Goal: Information Seeking & Learning: Understand process/instructions

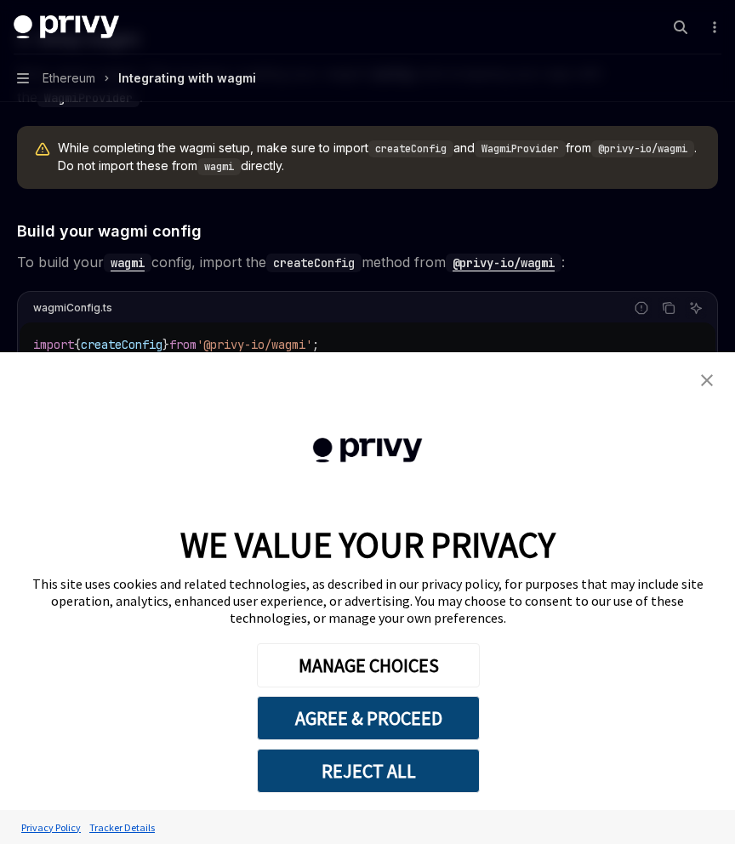
scroll to position [1353, 0]
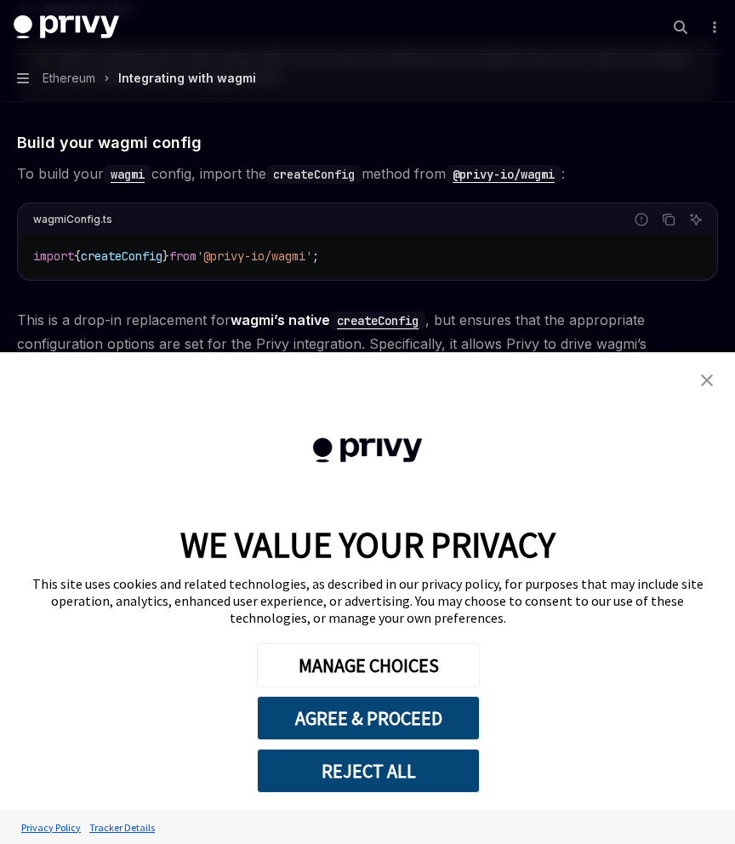
click at [709, 383] on img "close banner" at bounding box center [707, 380] width 12 height 12
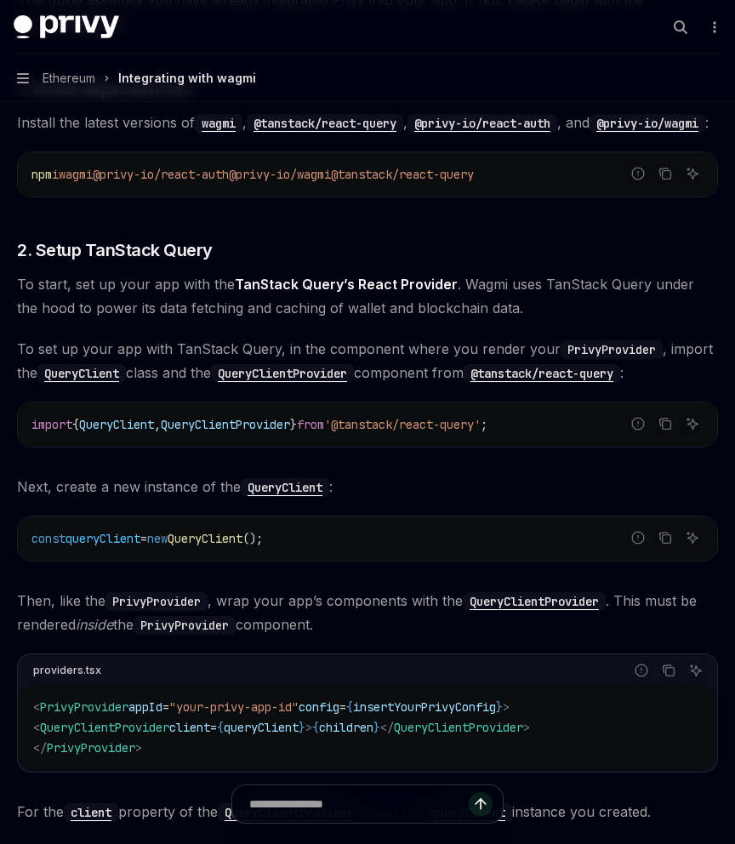
scroll to position [425, 0]
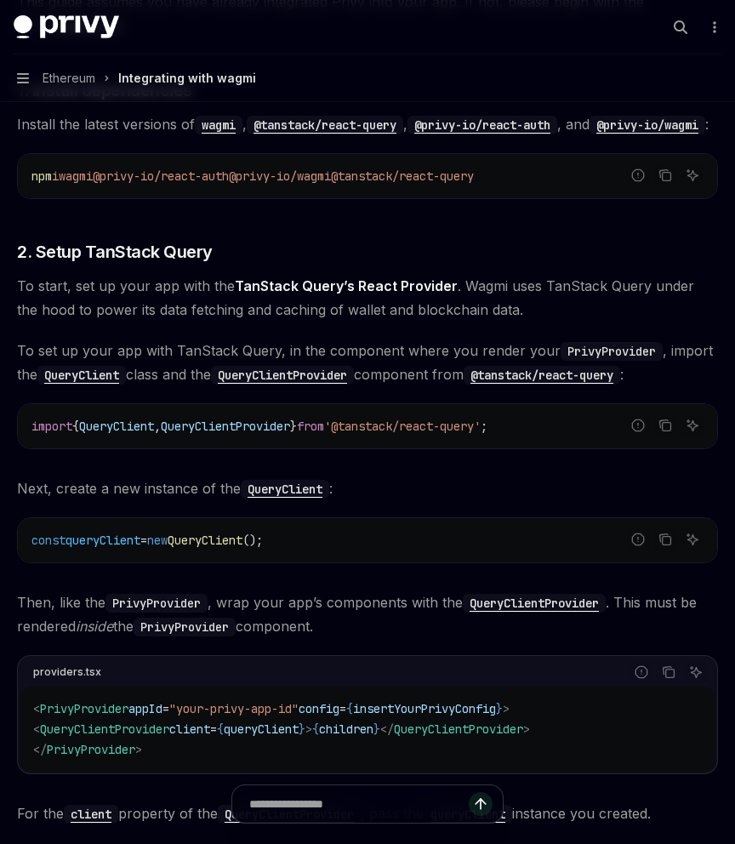
click at [431, 298] on span "To start, set up your app with the TanStack Query’s React Provider . Wagmi uses…" at bounding box center [367, 298] width 701 height 48
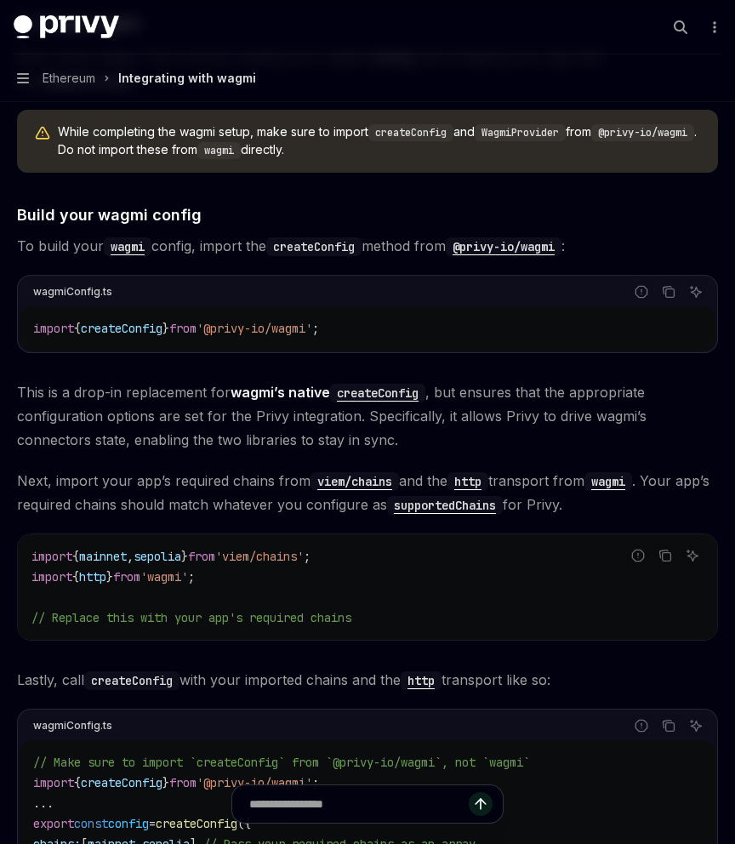
scroll to position [1354, 0]
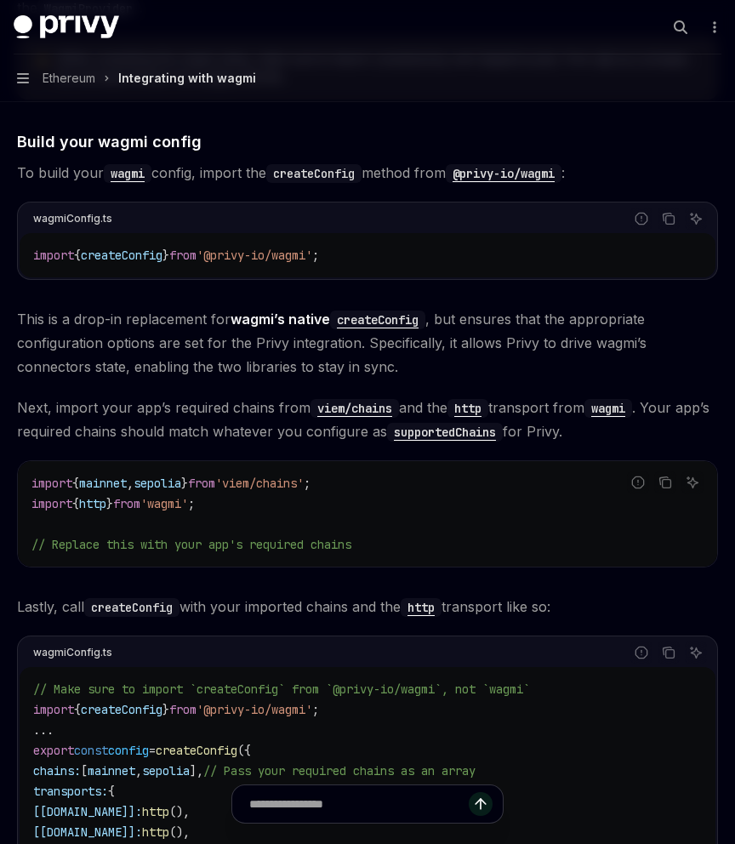
click at [490, 486] on div "import { mainnet , sepolia } from 'viem/chains' ; import { http } from 'wagmi' …" at bounding box center [367, 514] width 699 height 106
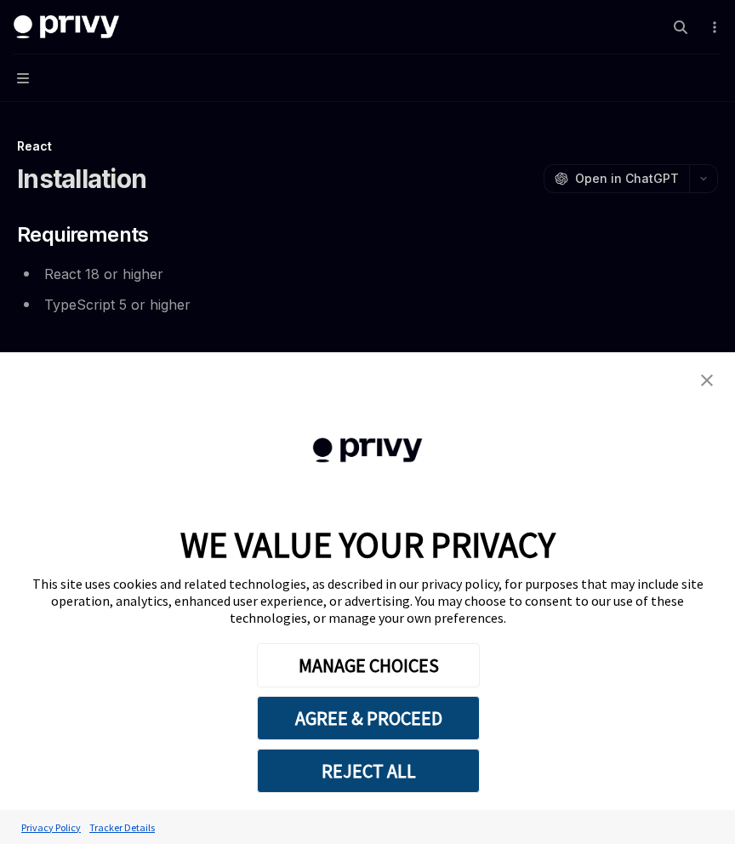
click at [703, 379] on img "close banner" at bounding box center [707, 380] width 12 height 12
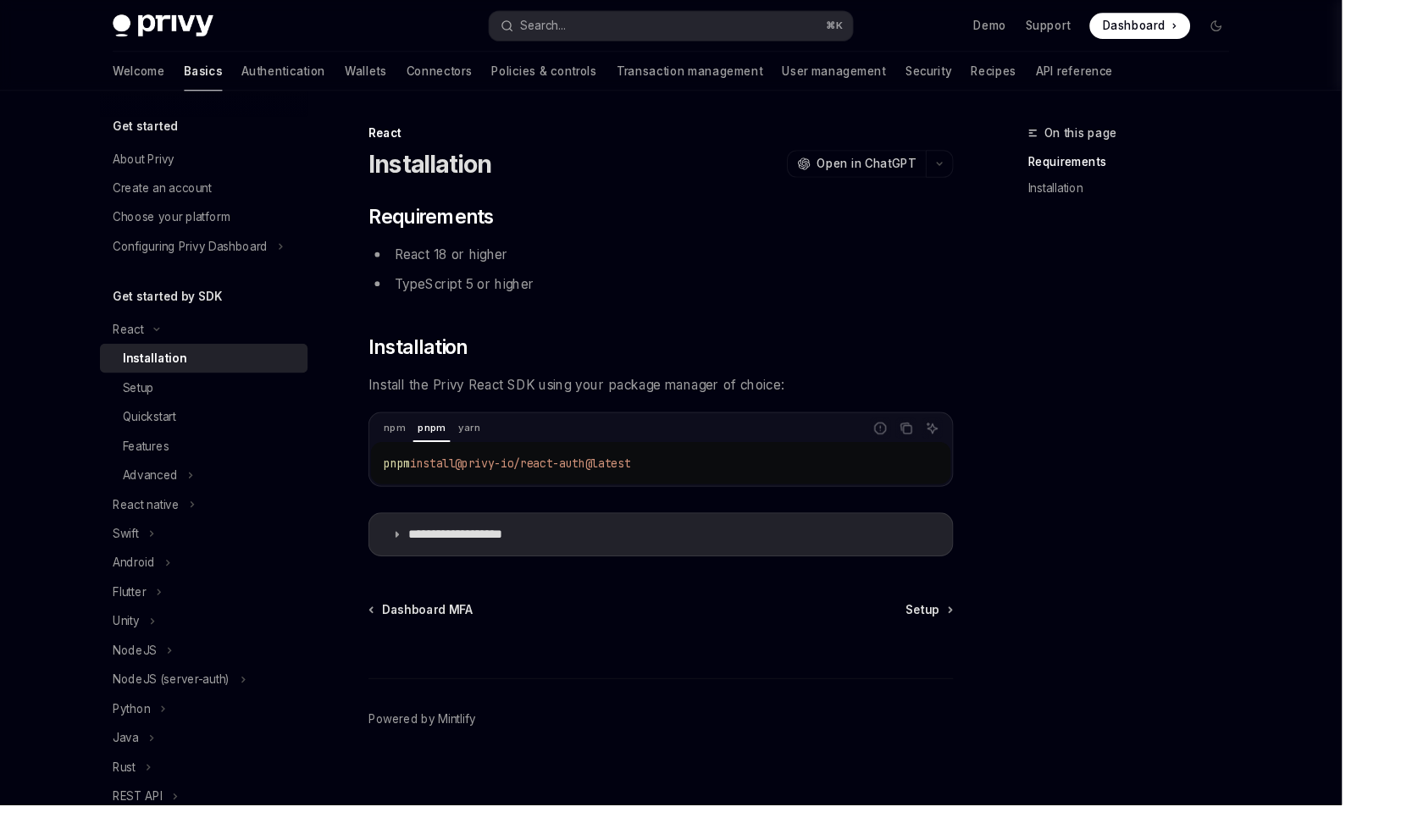
type textarea "*"
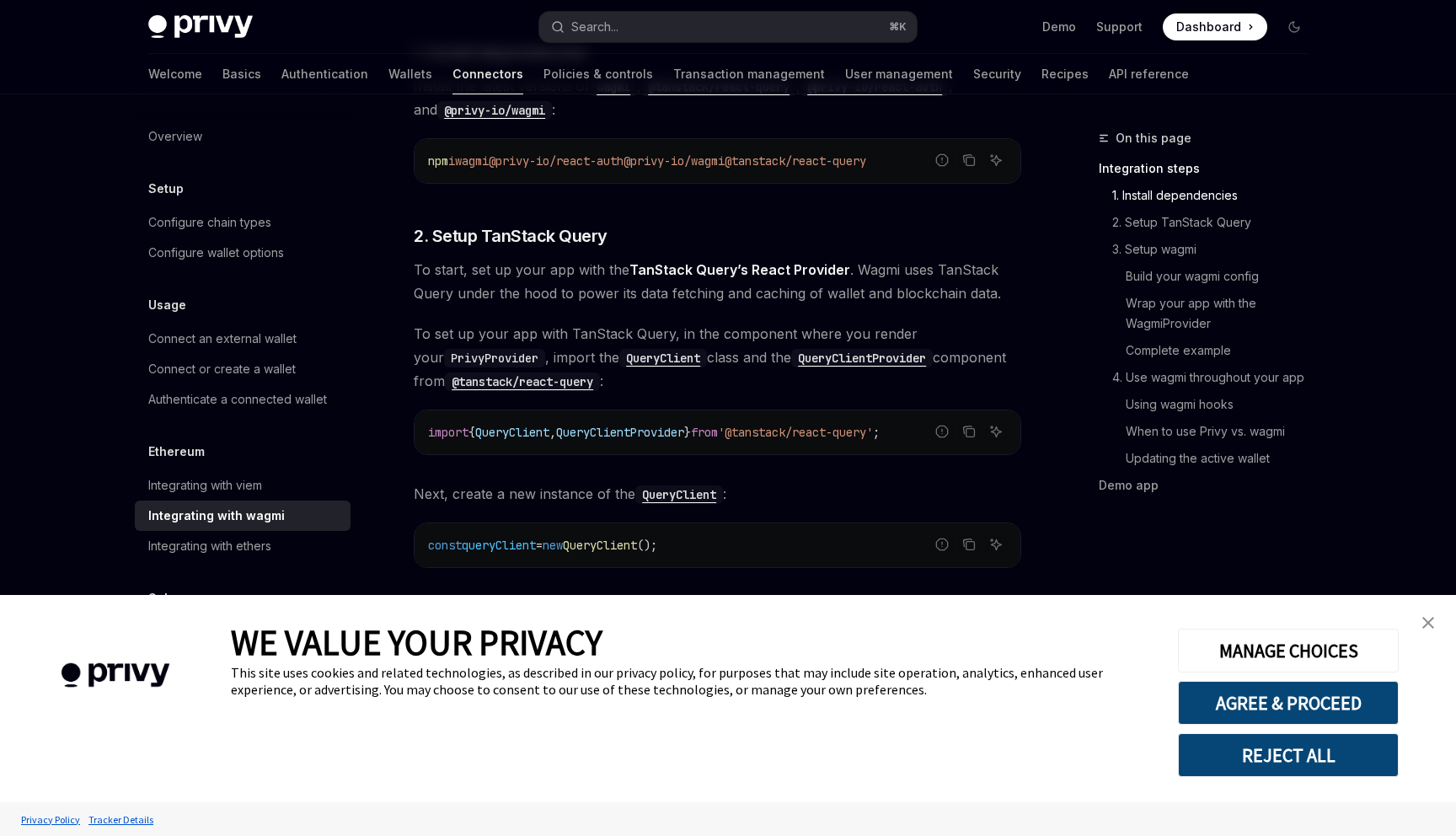
scroll to position [508, 0]
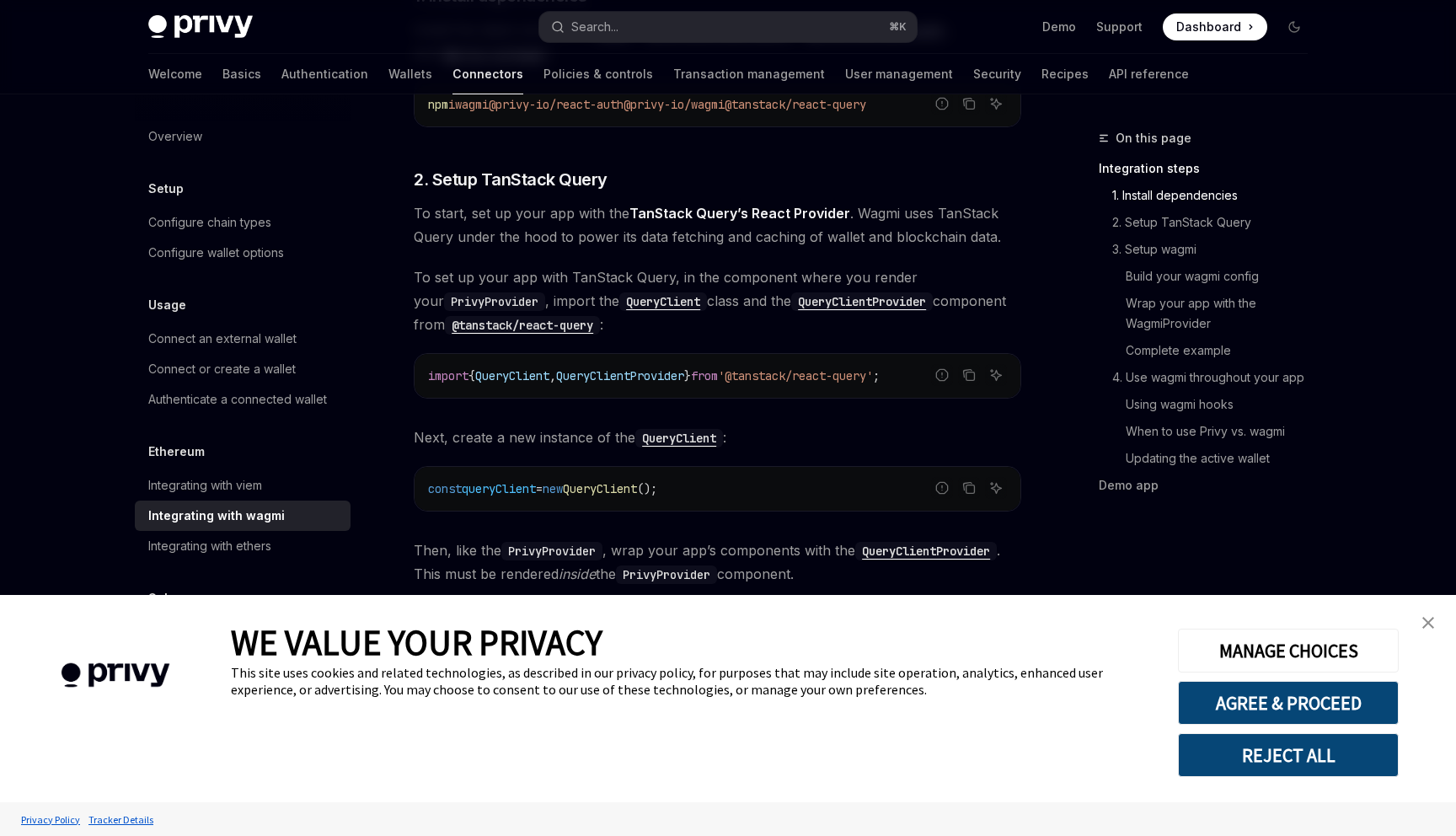
click at [1427, 625] on img "close banner" at bounding box center [1428, 623] width 12 height 12
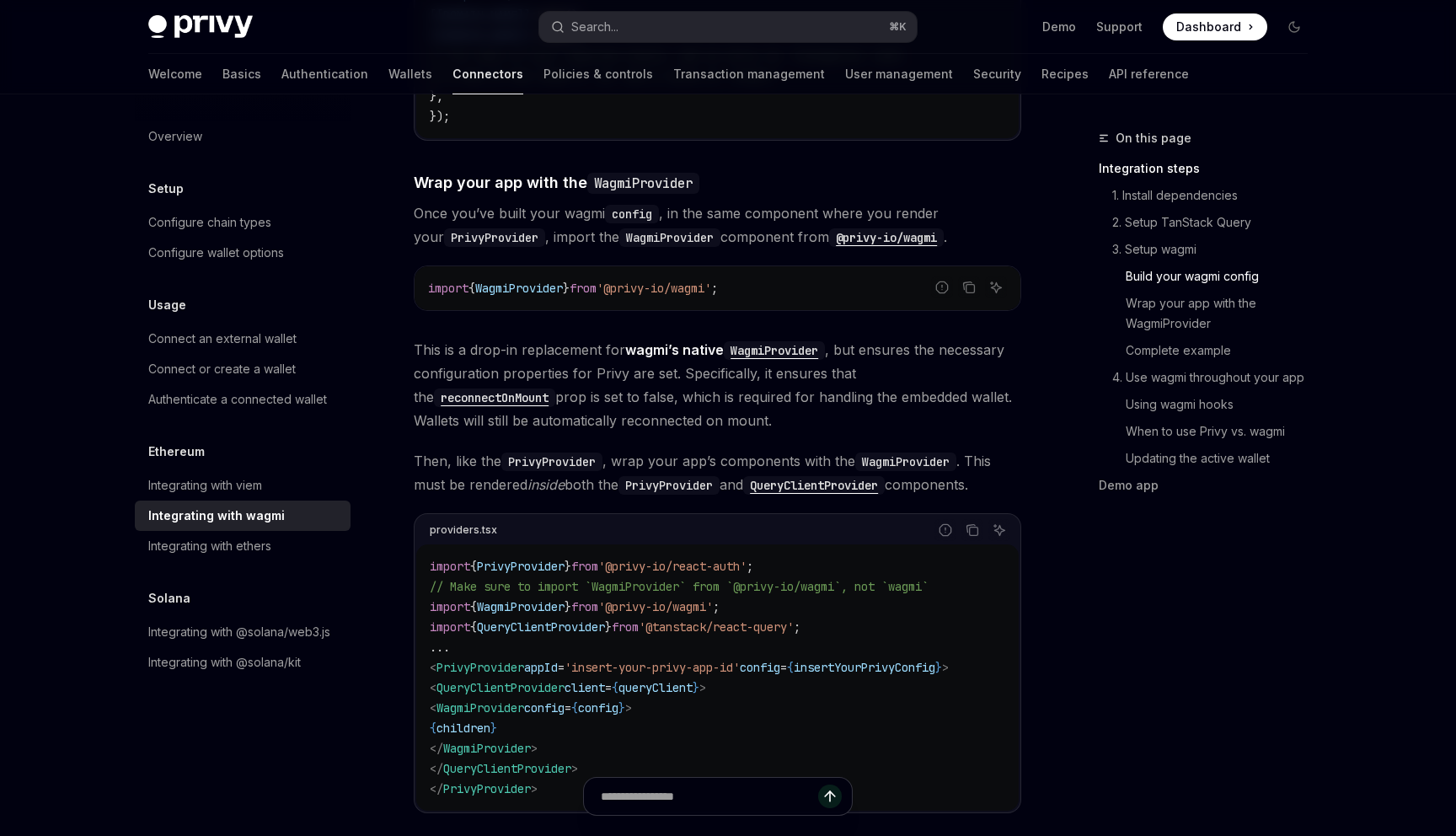
scroll to position [2233, 0]
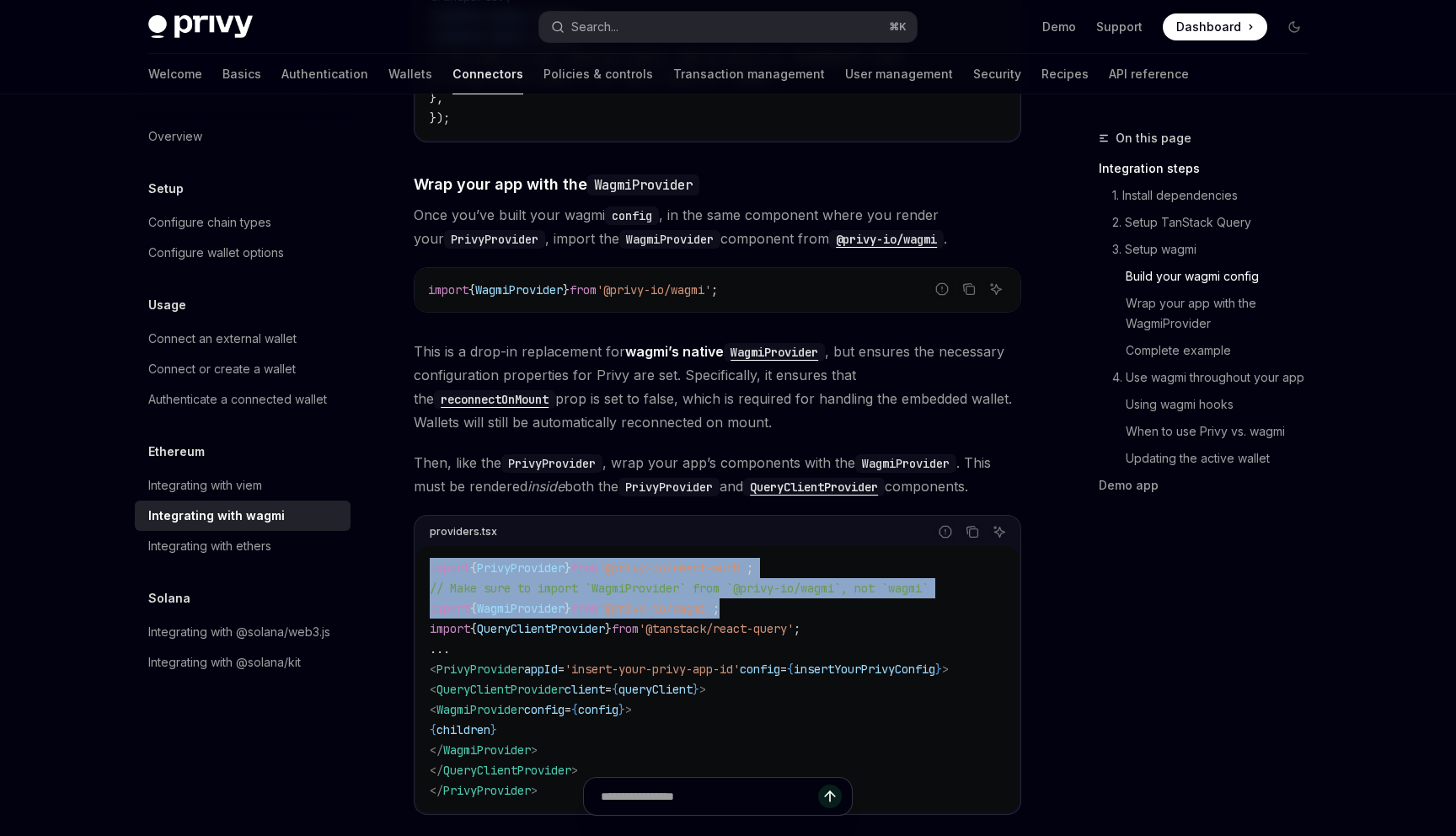
drag, startPoint x: 787, startPoint y: 586, endPoint x: 389, endPoint y: 543, distance: 400.3
click at [389, 543] on div "Ethereum Integrating with wagmi OpenAI Open in ChatGPT OpenAI Open in ChatGPT W…" at bounding box center [559, 635] width 930 height 5480
copy code "import { PrivyProvider } from '@privy-io/react-auth' ; // Make sure to import `…"
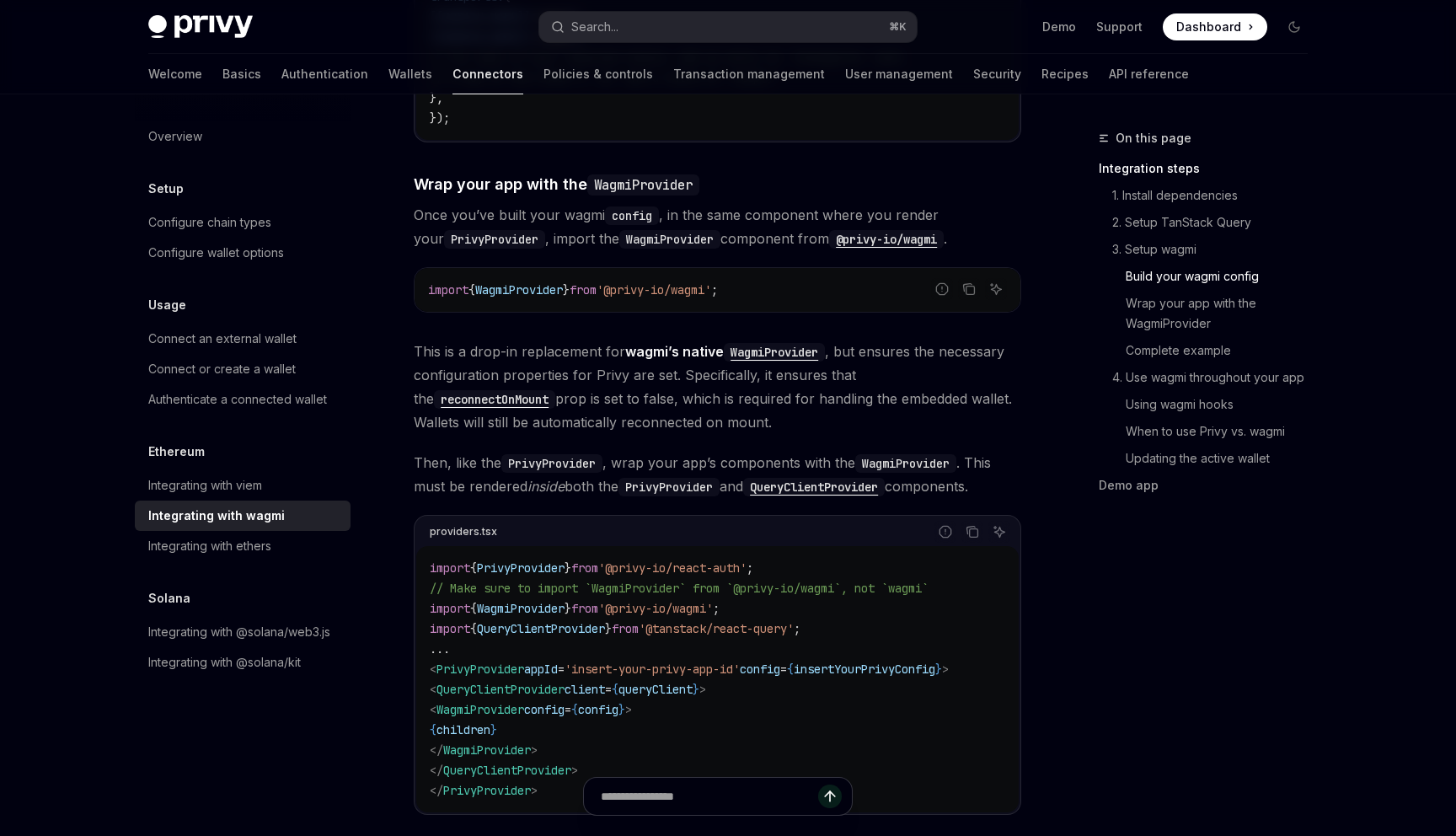
click at [703, 477] on code "PrivyProvider" at bounding box center [670, 486] width 101 height 19
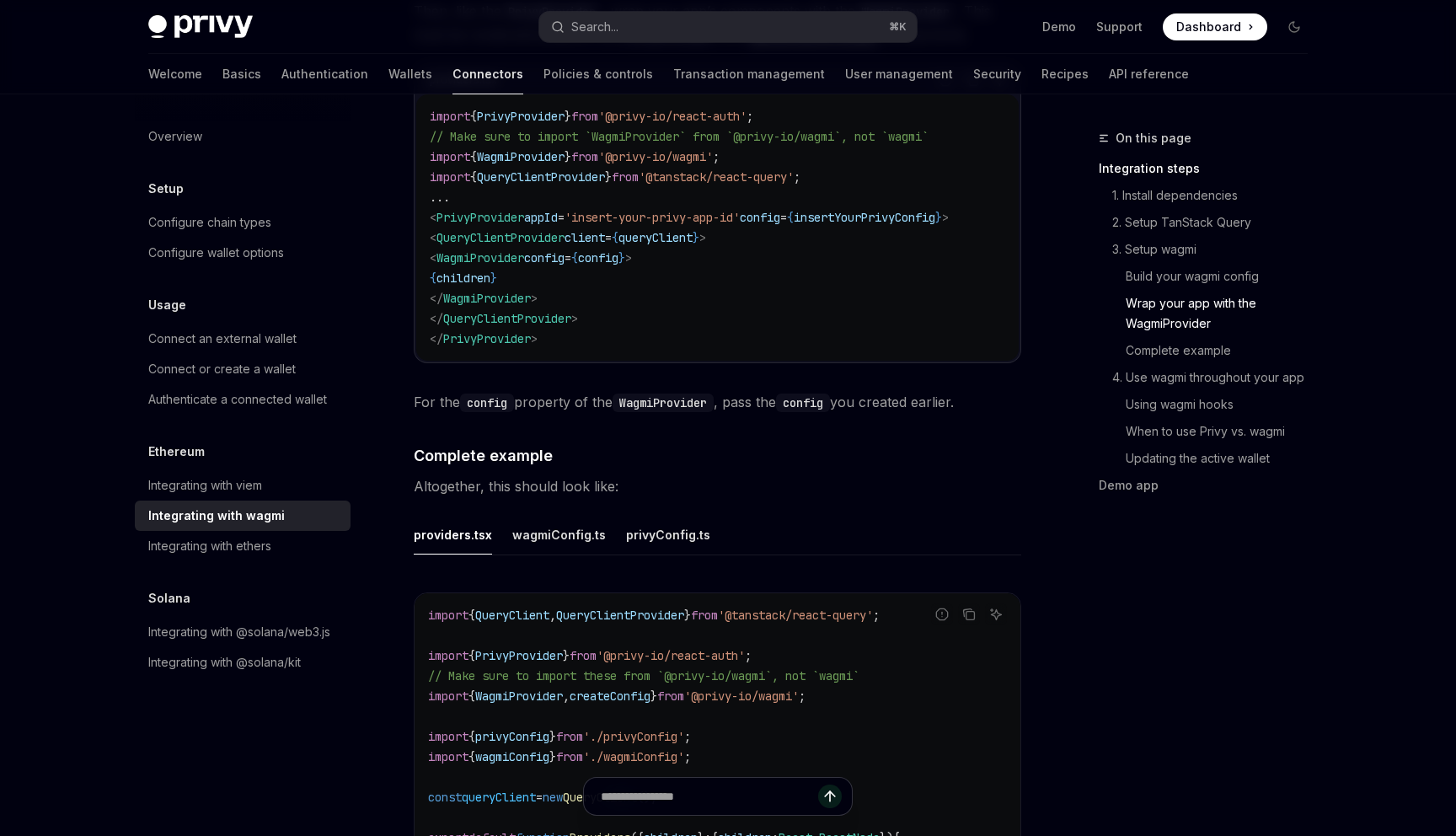
scroll to position [2685, 0]
click at [661, 521] on div "privyConfig.ts" at bounding box center [668, 534] width 84 height 40
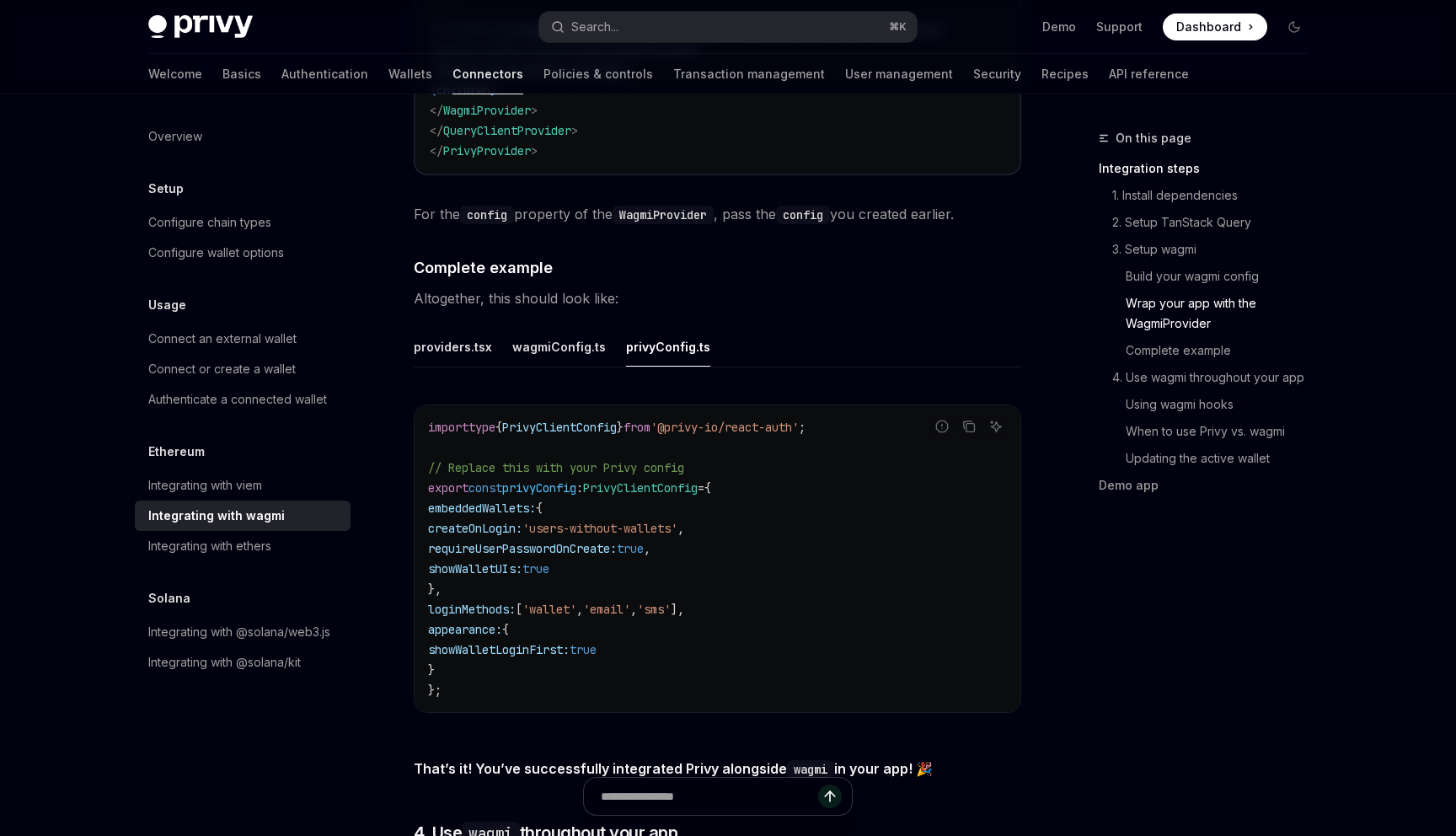
scroll to position [2909, 0]
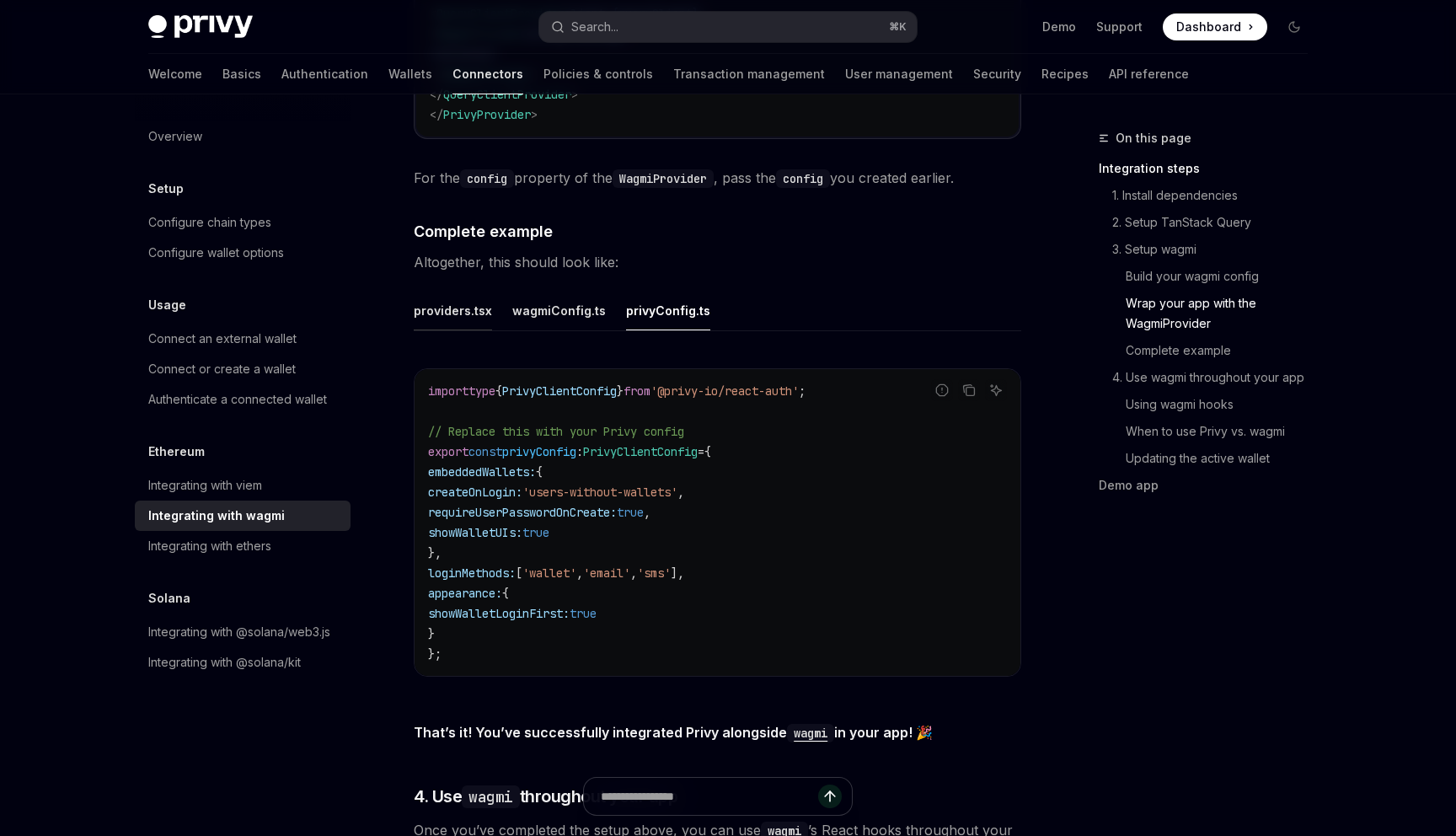
click at [462, 305] on div "providers.tsx" at bounding box center [453, 311] width 78 height 40
type textarea "*"
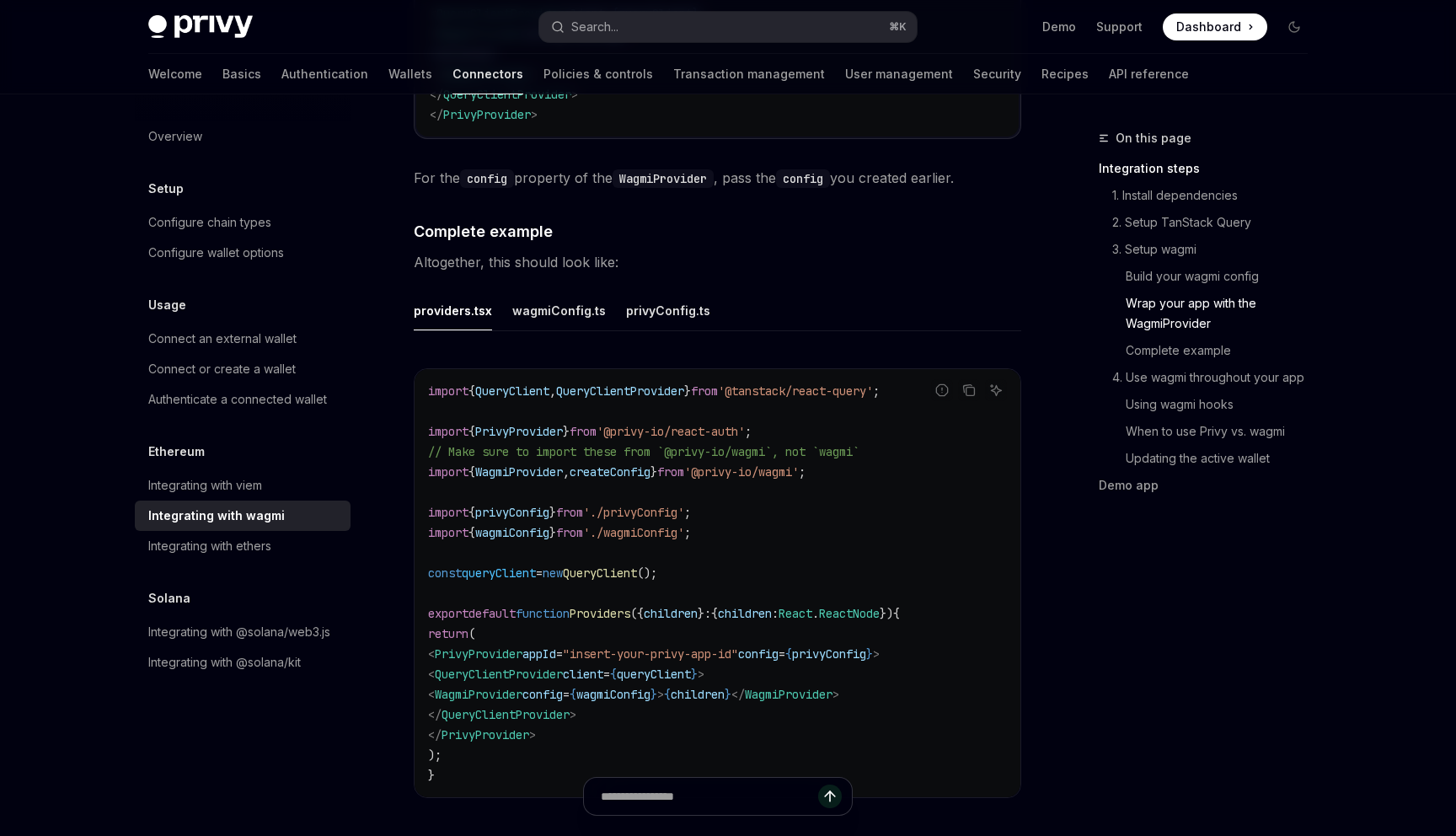
click at [697, 101] on code "import { PrivyProvider } from '@privy-io/react-auth' ; // Make sure to import `…" at bounding box center [717, 3] width 575 height 243
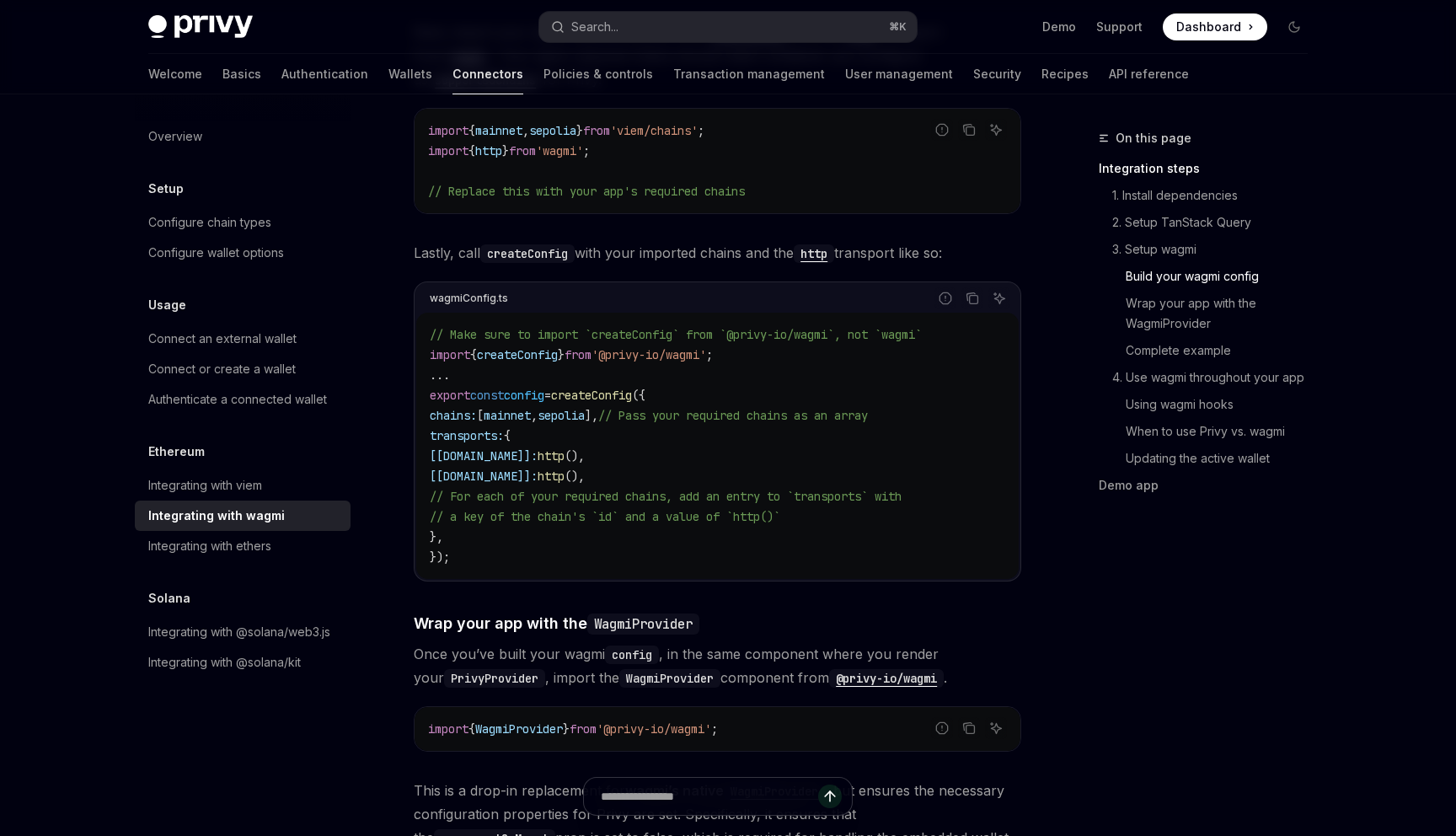
scroll to position [1586, 0]
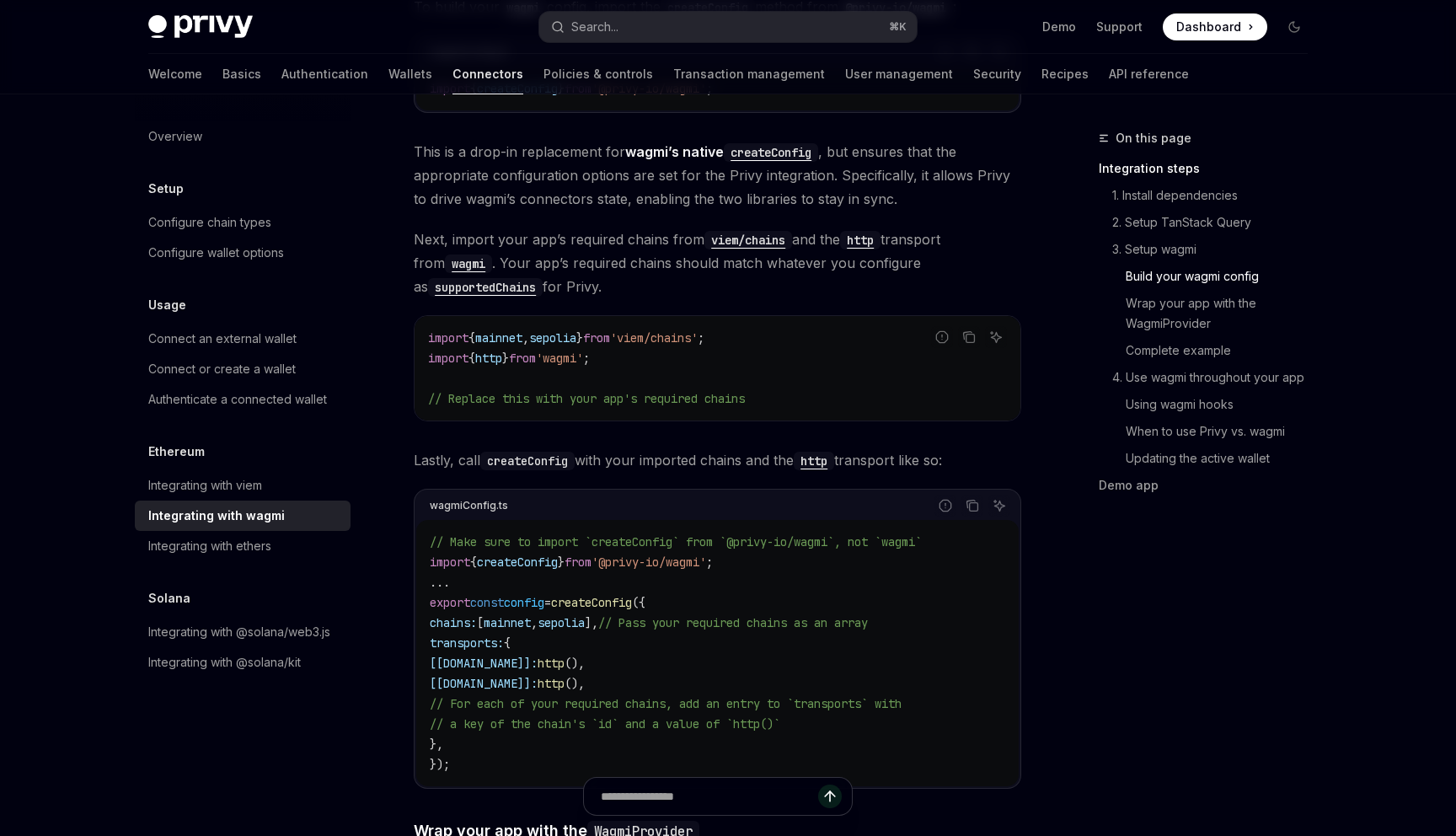
click at [682, 555] on span "'@privy-io/wagmi'" at bounding box center [649, 562] width 115 height 15
click at [695, 328] on code "import { mainnet , sepolia } from 'viem/chains' ; import { http } from 'wagmi' …" at bounding box center [717, 368] width 579 height 81
click at [829, 339] on code "import { mainnet , sepolia } from 'viem/chains' ; import { http } from 'wagmi' …" at bounding box center [717, 368] width 579 height 81
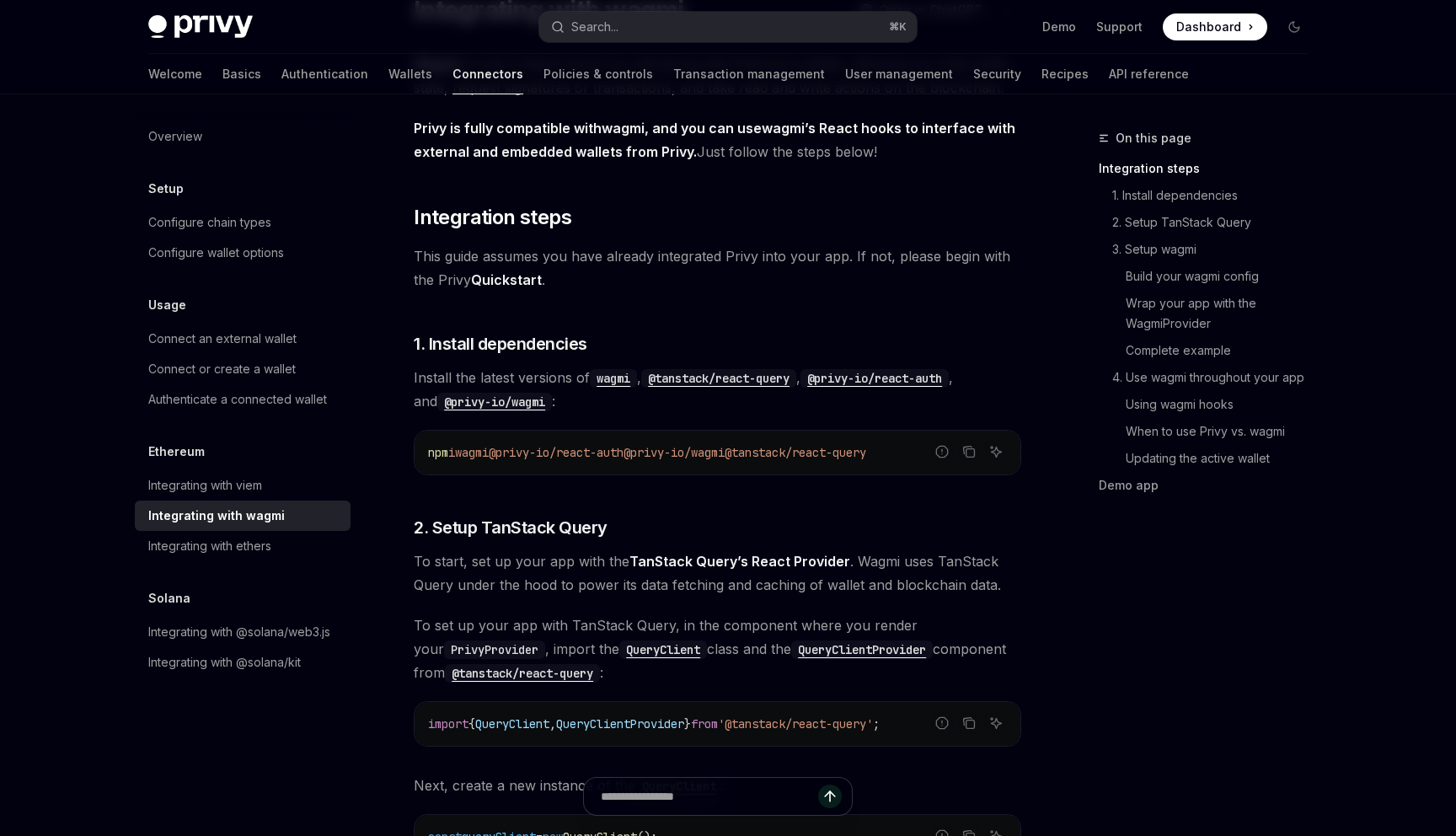
scroll to position [76, 0]
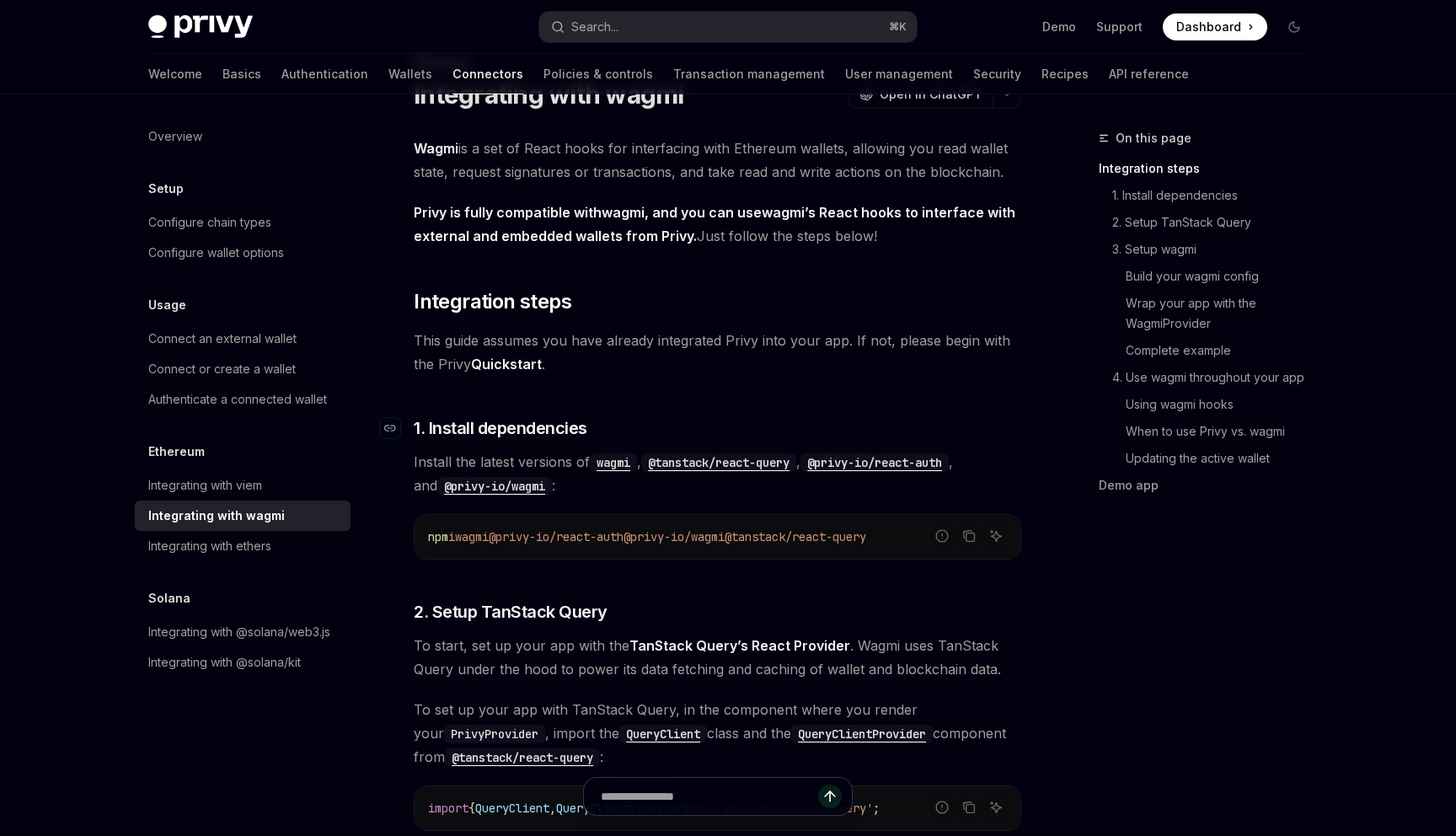
click at [814, 428] on h3 "​ 1. Install dependencies" at bounding box center [718, 428] width 608 height 24
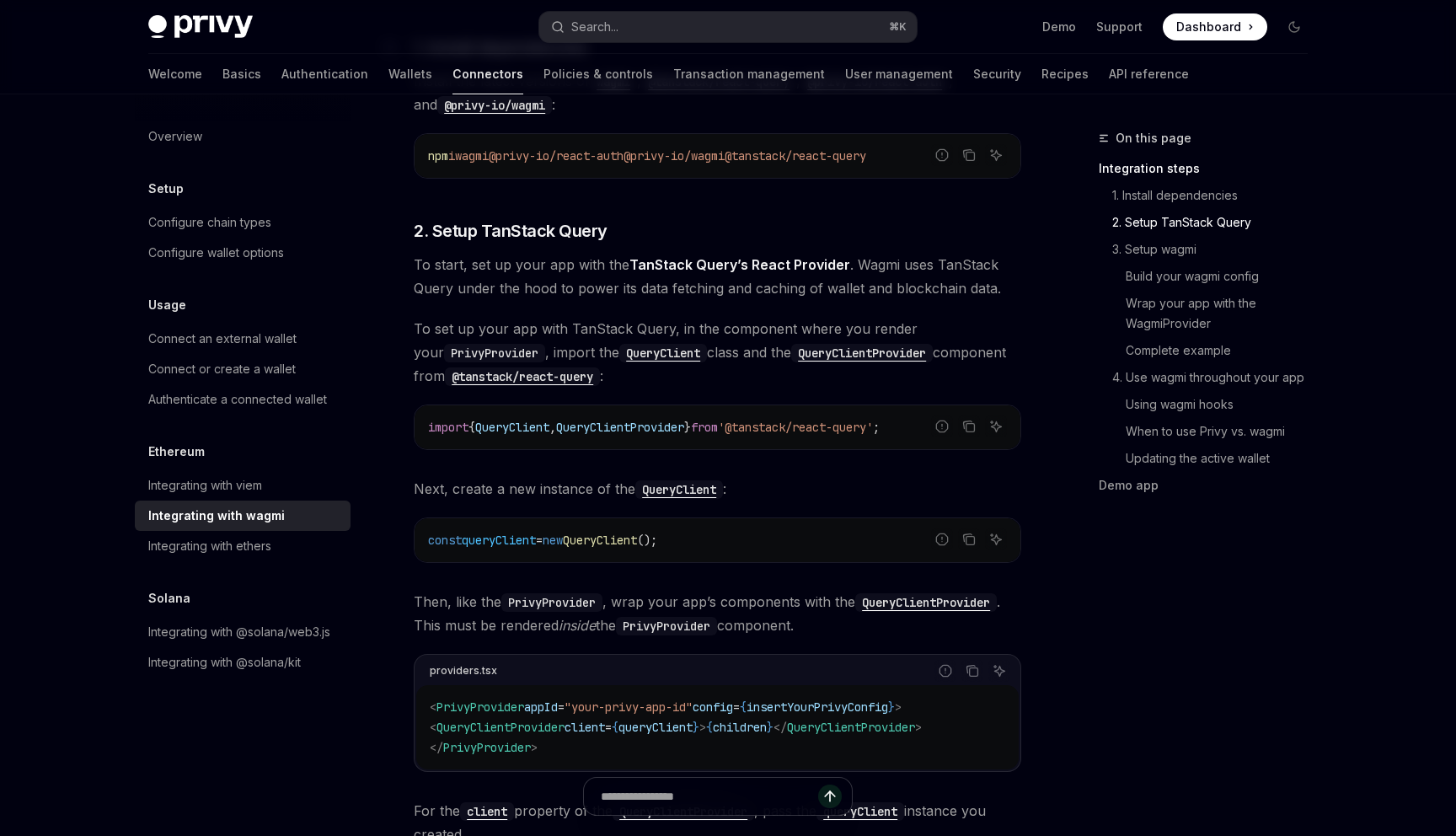
scroll to position [766, 0]
